Goal: Task Accomplishment & Management: Manage account settings

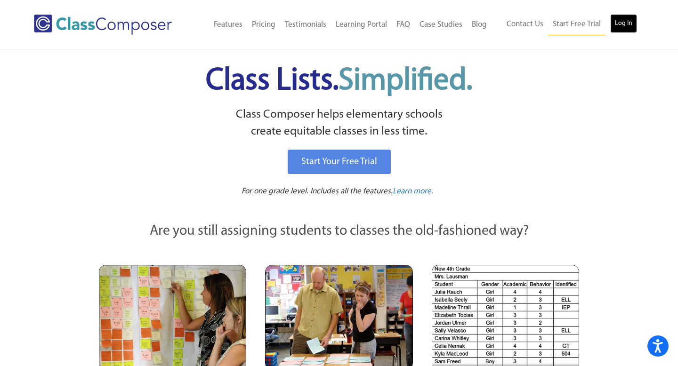
click at [617, 20] on link "Log In" at bounding box center [623, 23] width 27 height 19
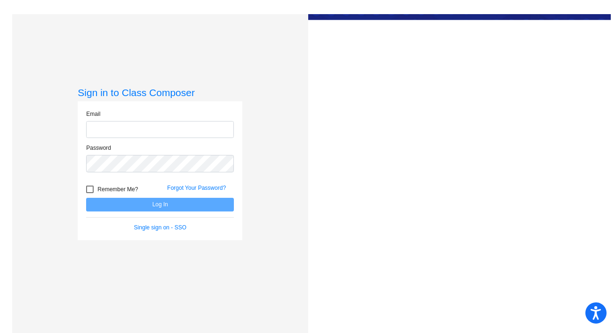
type input "[EMAIL_ADDRESS][DOMAIN_NAME]"
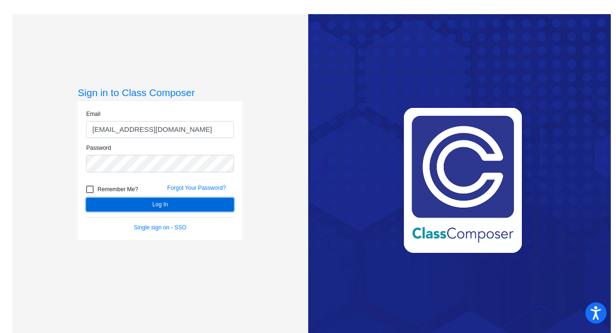
click at [141, 202] on button "Log In" at bounding box center [160, 205] width 148 height 14
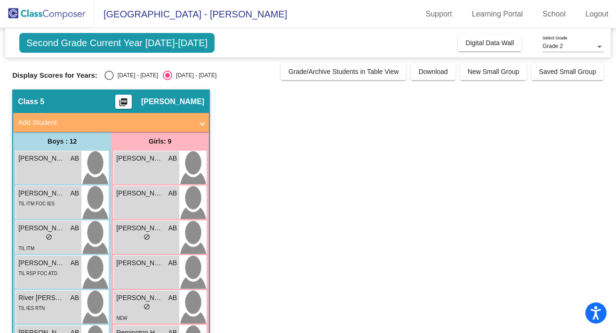
click at [110, 76] on div "Select an option" at bounding box center [108, 75] width 9 height 9
click at [109, 80] on input "[DATE] - [DATE]" at bounding box center [109, 80] width 0 height 0
radio input "true"
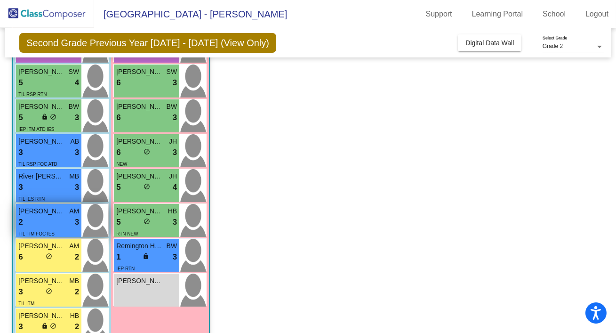
scroll to position [154, 0]
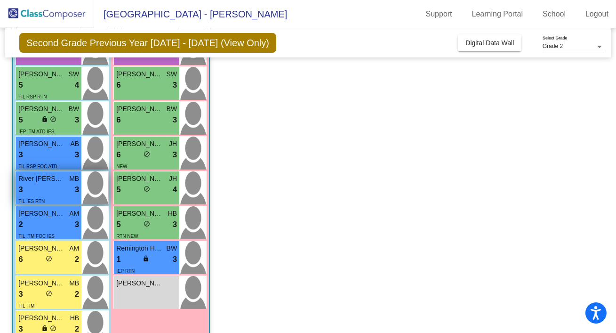
click at [58, 180] on span "River [PERSON_NAME]" at bounding box center [41, 179] width 47 height 10
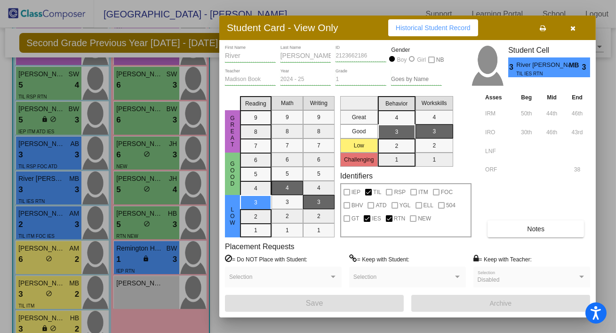
click at [514, 230] on button "Notes" at bounding box center [535, 228] width 96 height 17
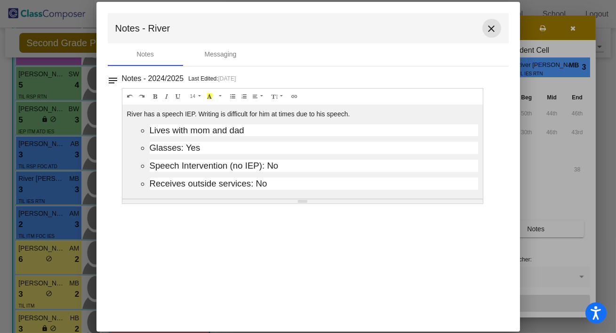
click at [493, 32] on mat-icon "close" at bounding box center [491, 28] width 11 height 11
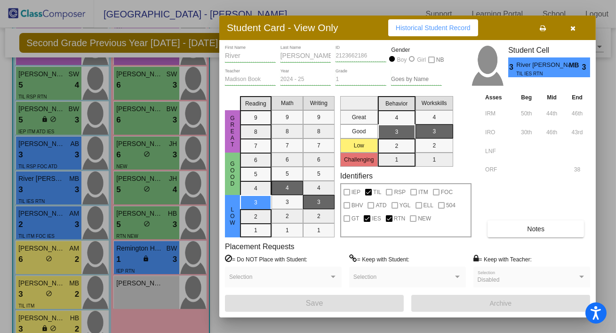
click at [573, 27] on icon "button" at bounding box center [573, 28] width 5 height 7
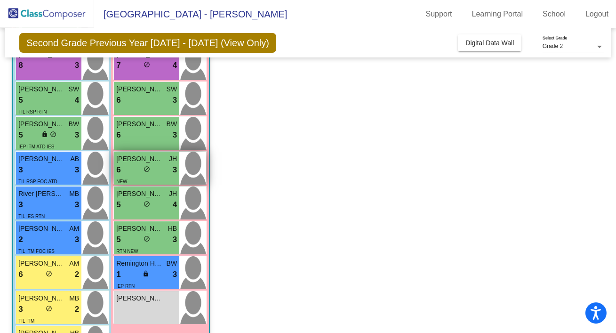
scroll to position [134, 0]
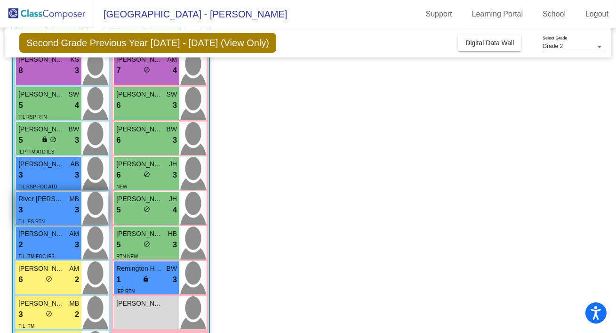
click at [45, 220] on div "TIL IES RTN" at bounding box center [48, 221] width 61 height 10
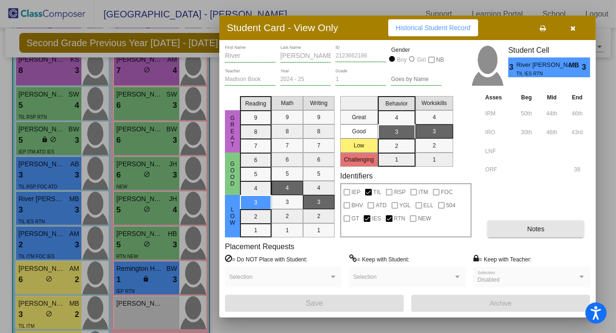
click at [525, 236] on button "Notes" at bounding box center [535, 228] width 96 height 17
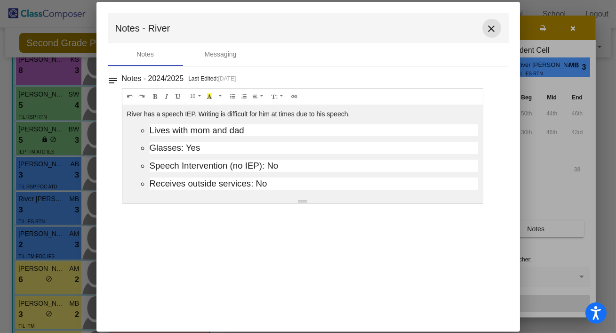
click at [489, 28] on mat-icon "close" at bounding box center [491, 28] width 11 height 11
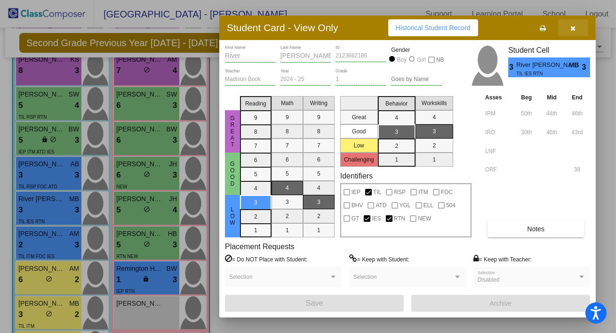
click at [573, 32] on button "button" at bounding box center [573, 27] width 30 height 17
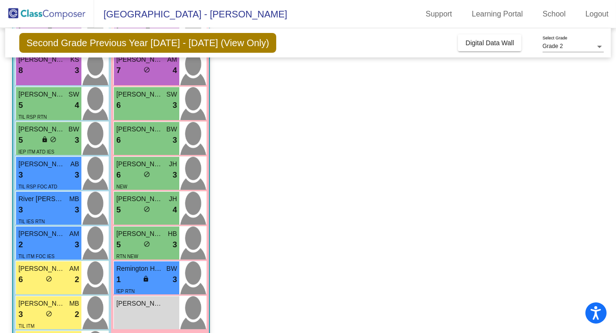
scroll to position [0, 0]
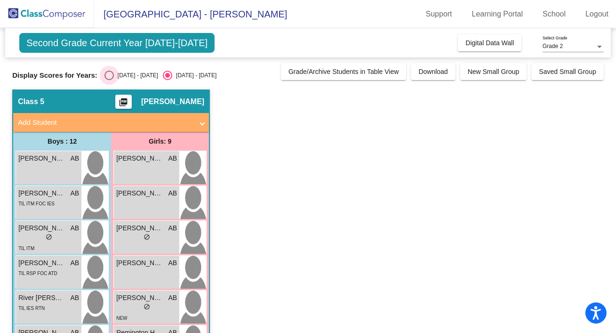
click at [110, 77] on div "Select an option" at bounding box center [108, 75] width 9 height 9
click at [109, 80] on input "[DATE] - [DATE]" at bounding box center [109, 80] width 0 height 0
radio input "true"
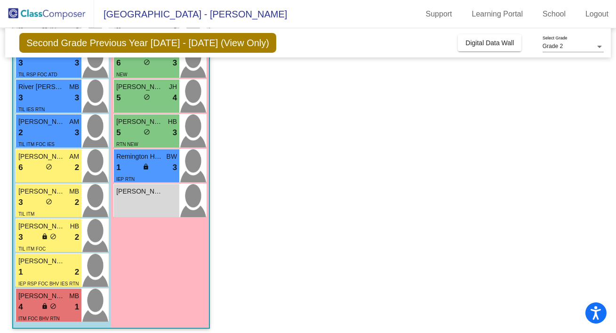
scroll to position [247, 0]
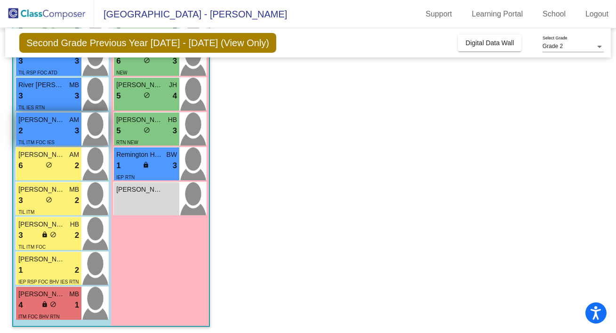
click at [52, 123] on span "[PERSON_NAME]" at bounding box center [41, 120] width 47 height 10
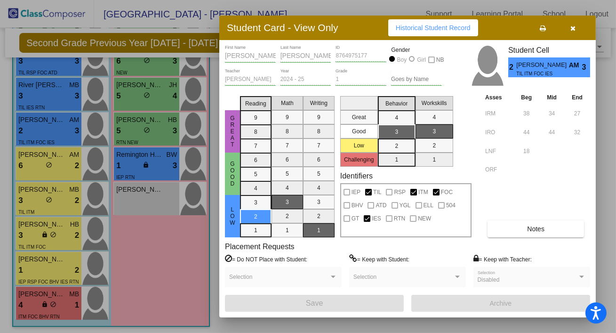
click at [575, 29] on button "button" at bounding box center [573, 27] width 30 height 17
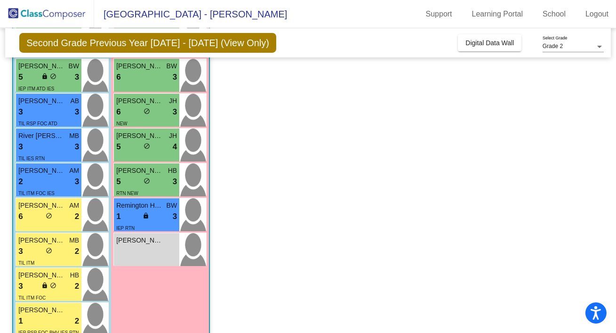
scroll to position [0, 0]
